Goal: Task Accomplishment & Management: Use online tool/utility

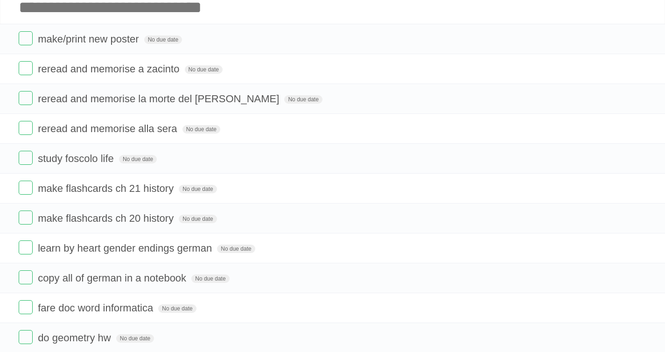
scroll to position [8, 0]
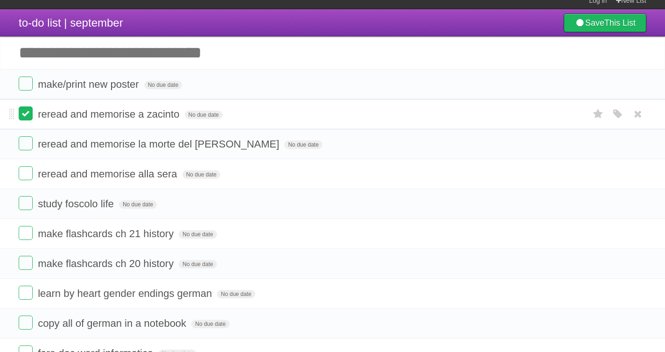
click at [22, 120] on label at bounding box center [26, 113] width 14 height 14
click at [26, 145] on label at bounding box center [26, 143] width 14 height 14
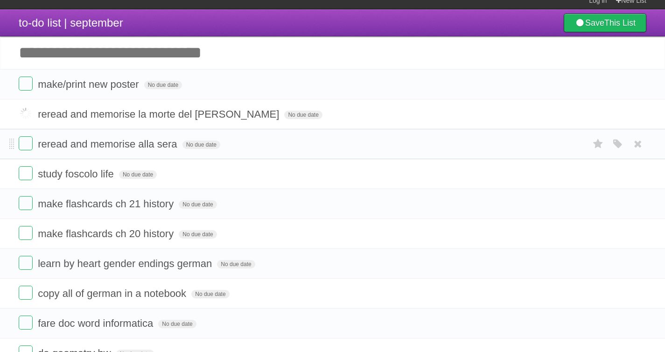
click at [14, 170] on li "study foscolo life No due date White Red Blue Green Purple Orange" at bounding box center [332, 174] width 665 height 30
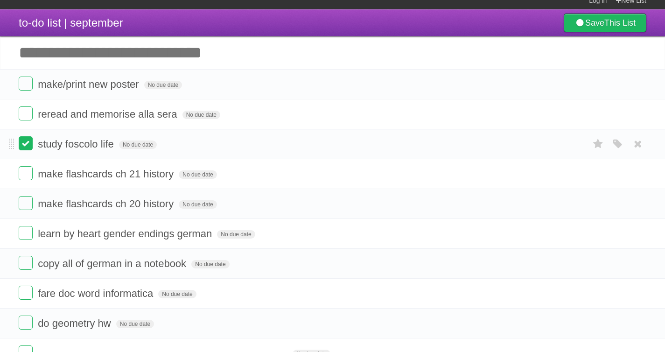
click at [19, 146] on label at bounding box center [26, 143] width 14 height 14
click at [23, 122] on form "reread and memorise alla sera No due date White Red Blue Green Purple Orange" at bounding box center [333, 113] width 628 height 15
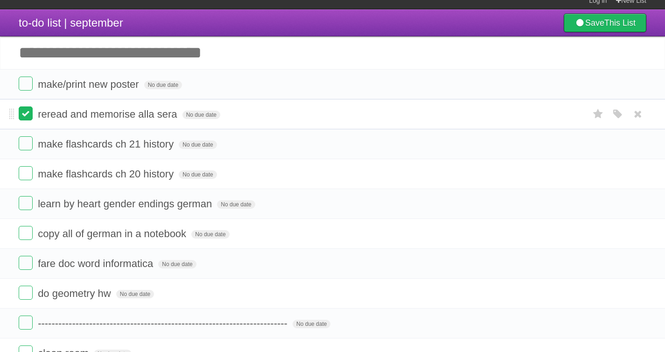
click at [24, 119] on label at bounding box center [26, 113] width 14 height 14
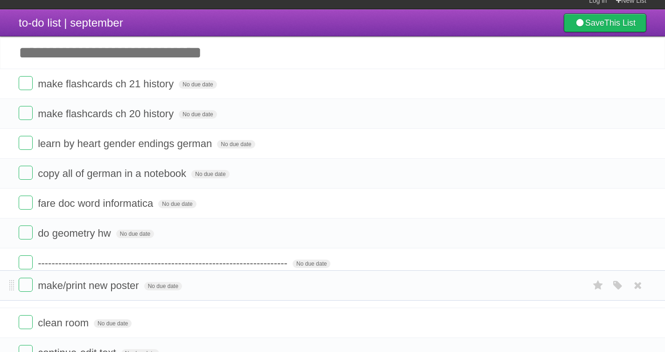
drag, startPoint x: 13, startPoint y: 90, endPoint x: 8, endPoint y: 289, distance: 199.4
click at [84, 42] on input "Add another task" at bounding box center [332, 52] width 665 height 33
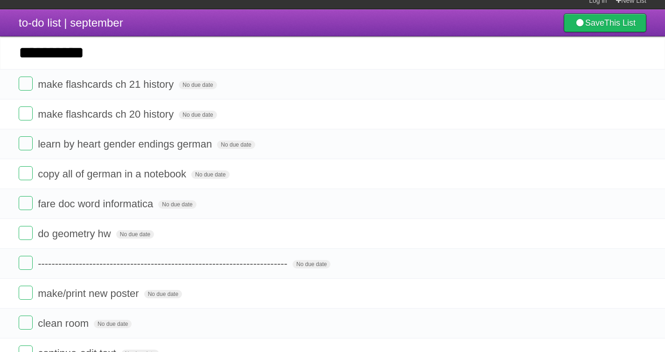
type input "**********"
click input "*********" at bounding box center [0, 0] width 0 height 0
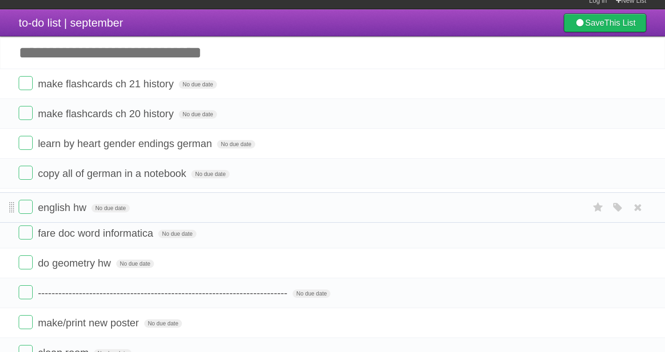
drag, startPoint x: 12, startPoint y: 86, endPoint x: 9, endPoint y: 206, distance: 119.5
click at [23, 206] on label at bounding box center [26, 203] width 14 height 14
